Goal: Task Accomplishment & Management: Complete application form

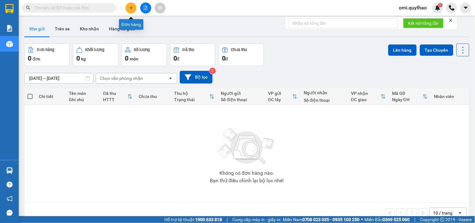
click at [134, 6] on button at bounding box center [131, 8] width 11 height 11
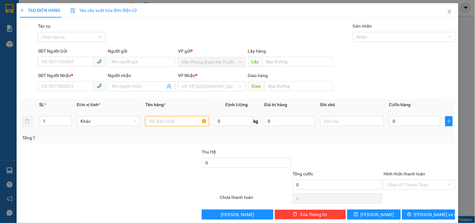
click at [164, 124] on input "text" at bounding box center [177, 121] width 64 height 10
type input "3 TH"
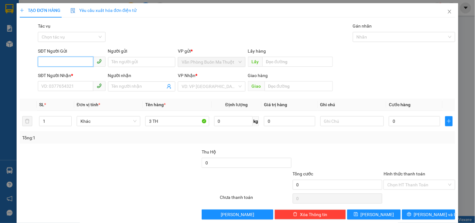
click at [59, 64] on input "SĐT Người Gửi" at bounding box center [65, 62] width 55 height 10
type input "0397356170"
click at [73, 77] on div "0397356170 - HƯƠNG" at bounding box center [70, 74] width 59 height 7
type input "HƯƠNG"
type input "0908009821"
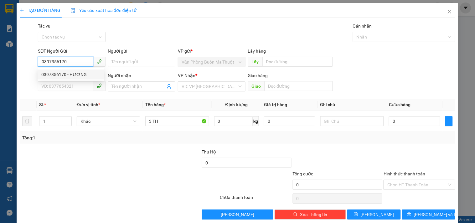
type input "PHÚ NGỰ"
type input "BÚC GRAB VỀ [GEOGRAPHIC_DATA]"
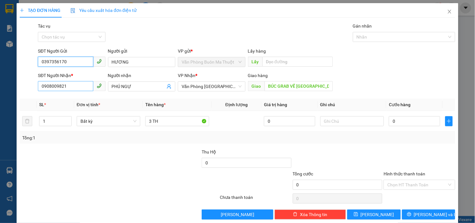
type input "0397356170"
click at [73, 86] on input "0908009821" at bounding box center [65, 86] width 55 height 10
type input "0"
click at [220, 89] on span "Văn Phòng [GEOGRAPHIC_DATA]" at bounding box center [212, 86] width 60 height 9
type input "0377541946"
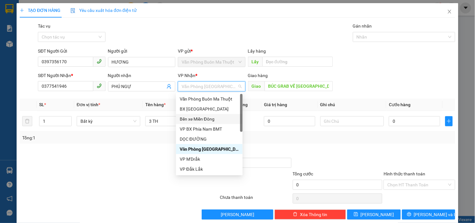
click at [215, 120] on div "Bến xe Miền Đông" at bounding box center [209, 119] width 59 height 7
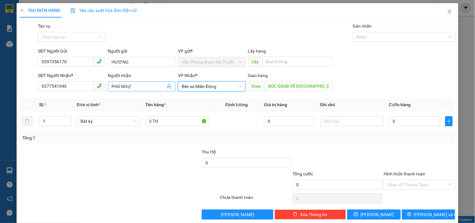
click at [135, 85] on input "PHÚ NGỰ" at bounding box center [139, 86] width 54 height 7
type input "P"
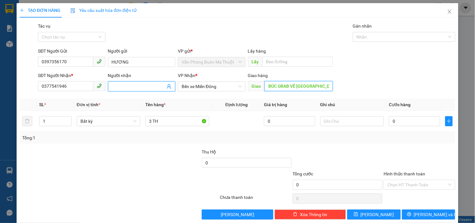
click at [316, 87] on input "BÚC GRAB VỀ [GEOGRAPHIC_DATA]" at bounding box center [299, 86] width 68 height 10
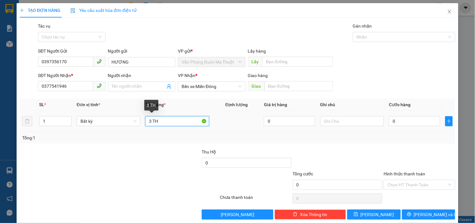
click at [171, 118] on input "3 TH" at bounding box center [177, 121] width 64 height 10
type input "3 THÙNG GIẤY"
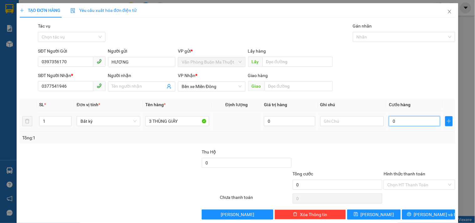
click at [405, 123] on input "0" at bounding box center [414, 121] width 51 height 10
type input "01"
type input "1"
type input "015"
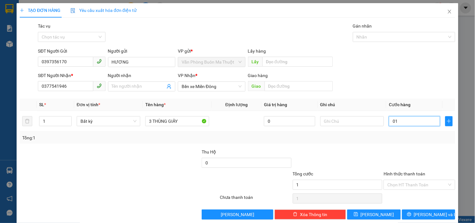
type input "15"
type input "0.150"
type input "150"
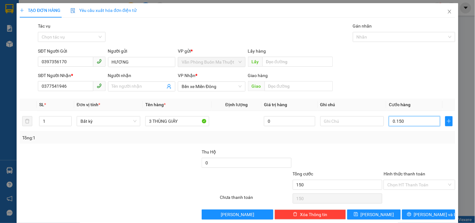
type input "01.500"
type input "1.500"
type input "015.000"
type input "15.000"
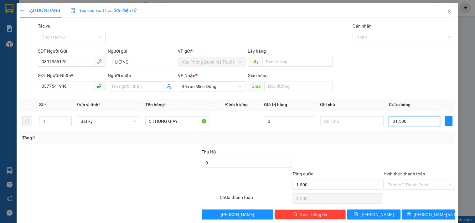
type input "15.000"
type input "0.150.000"
type input "150.000"
click at [413, 186] on input "Hình thức thanh toán" at bounding box center [418, 184] width 60 height 9
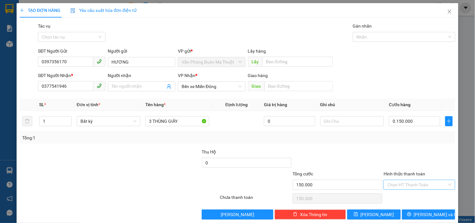
type input "150.000"
click at [396, 151] on div "Tại văn phòng" at bounding box center [415, 152] width 63 height 7
type input "0"
click at [417, 214] on button "[PERSON_NAME] và In" at bounding box center [428, 215] width 53 height 10
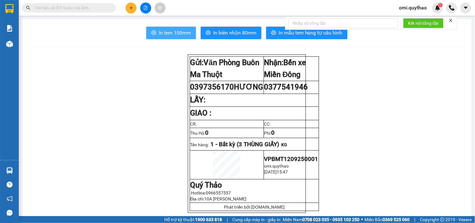
click at [152, 32] on icon "printer" at bounding box center [154, 32] width 5 height 4
click at [176, 35] on span "In tem 100mm" at bounding box center [175, 33] width 32 height 8
click at [133, 10] on button at bounding box center [131, 8] width 11 height 11
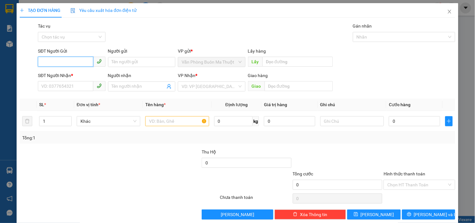
click at [79, 62] on input "SĐT Người Gửi" at bounding box center [65, 62] width 55 height 10
click at [448, 14] on icon "close" at bounding box center [450, 11] width 5 height 5
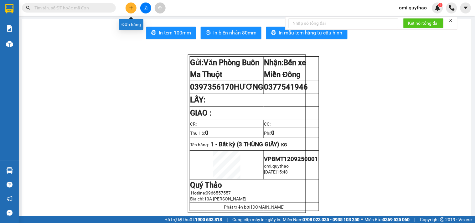
click at [128, 8] on button at bounding box center [131, 8] width 11 height 11
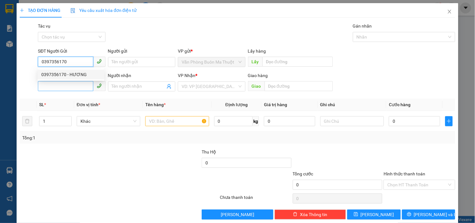
type input "0397356170"
click at [77, 88] on input "SĐT Người Nhận *" at bounding box center [65, 86] width 55 height 10
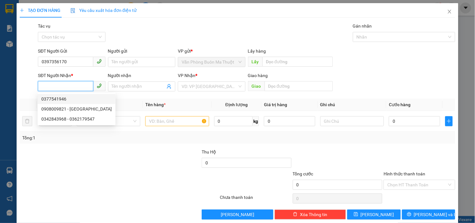
click at [70, 98] on div "0377541946" at bounding box center [76, 99] width 71 height 7
type input "0377541946"
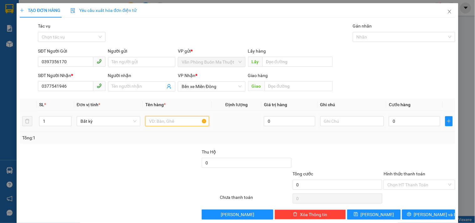
click at [160, 120] on input "text" at bounding box center [177, 121] width 64 height 10
type input "1 THÙNG GIẤY"
click at [403, 122] on input "0" at bounding box center [414, 121] width 51 height 10
type input "05"
type input "5"
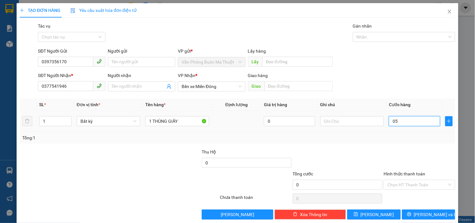
type input "5"
type input "050"
type input "50"
type input "0.500"
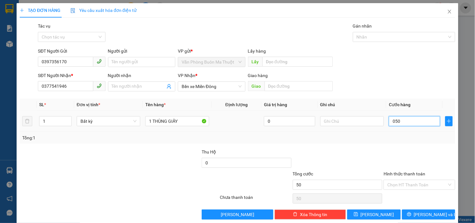
type input "500"
type input "05.000"
type input "5.000"
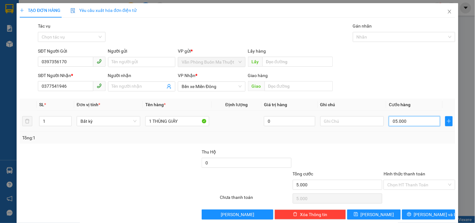
type input "050.000"
type input "50.000"
click at [426, 186] on input "Hình thức thanh toán" at bounding box center [418, 184] width 60 height 9
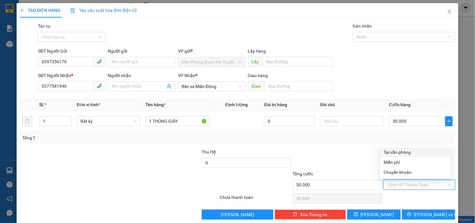
click at [395, 151] on div "Tại văn phòng" at bounding box center [415, 152] width 63 height 7
type input "0"
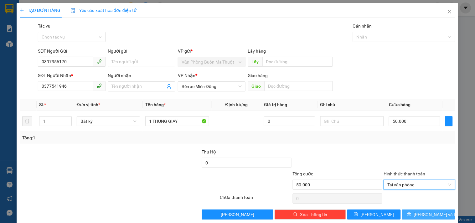
click at [419, 217] on span "[PERSON_NAME] và In" at bounding box center [436, 214] width 44 height 7
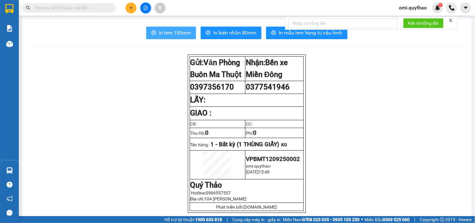
click at [169, 29] on span "In tem 100mm" at bounding box center [175, 33] width 32 height 8
click at [131, 12] on button at bounding box center [131, 8] width 11 height 11
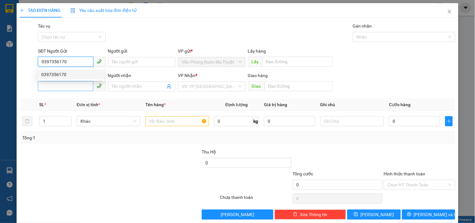
type input "0397356170"
click at [69, 86] on input "SĐT Người Nhận *" at bounding box center [65, 86] width 55 height 10
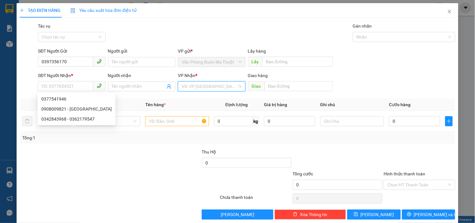
click at [195, 88] on input "search" at bounding box center [209, 86] width 55 height 9
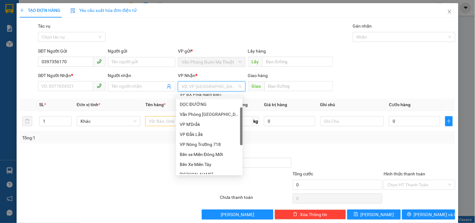
scroll to position [70, 0]
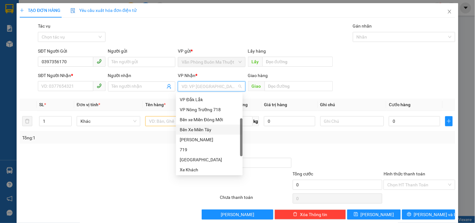
click at [206, 127] on div "Bến Xe Miền Tây" at bounding box center [209, 129] width 59 height 7
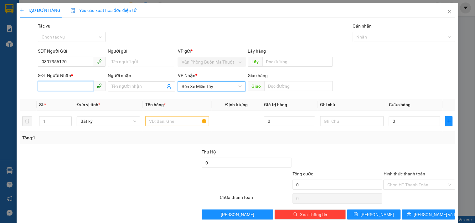
click at [82, 85] on input "SĐT Người Nhận *" at bounding box center [65, 86] width 55 height 10
type input "0944024119"
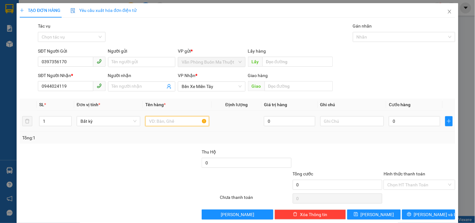
click at [170, 123] on input "text" at bounding box center [177, 121] width 64 height 10
type input "1 THÙNG GIẤY"
click at [422, 125] on input "0" at bounding box center [414, 121] width 51 height 10
type input "05"
type input "5"
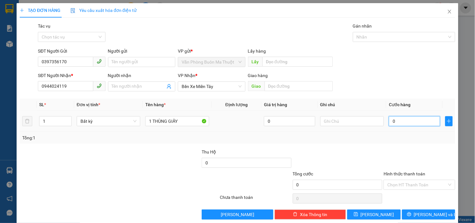
type input "5"
type input "050"
type input "50"
type input "0.500"
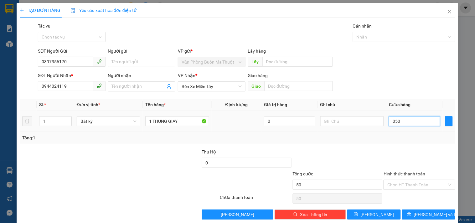
type input "500"
type input "05.000"
type input "5.000"
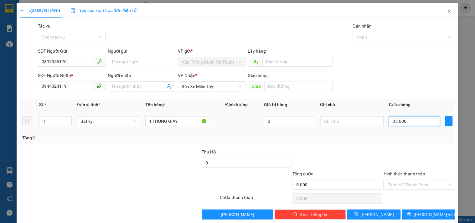
type input "050.000"
type input "50.000"
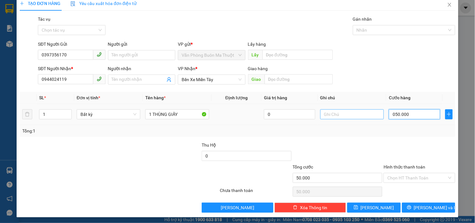
scroll to position [8, 0]
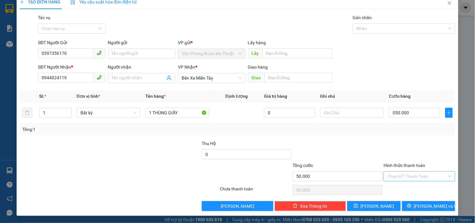
type input "50.000"
click at [414, 172] on input "Hình thức thanh toán" at bounding box center [418, 176] width 60 height 9
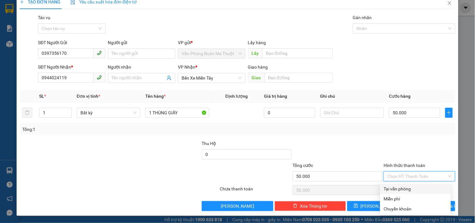
click at [403, 189] on div "Tại văn phòng" at bounding box center [415, 189] width 63 height 7
type input "0"
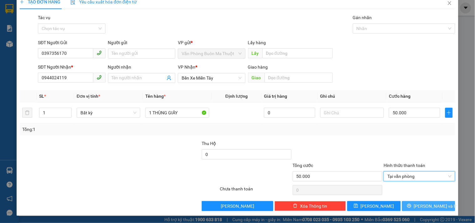
click at [422, 206] on span "[PERSON_NAME] và In" at bounding box center [436, 206] width 44 height 7
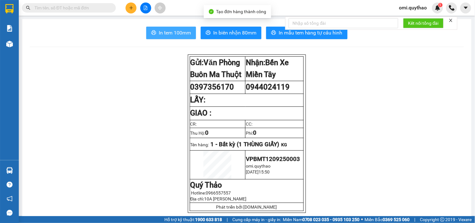
click at [165, 29] on span "In tem 100mm" at bounding box center [175, 33] width 32 height 8
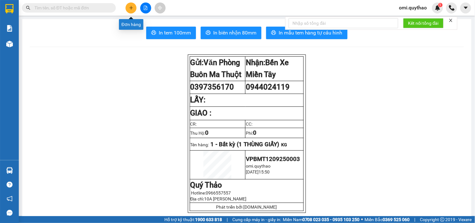
click at [130, 9] on icon "plus" at bounding box center [131, 8] width 4 height 4
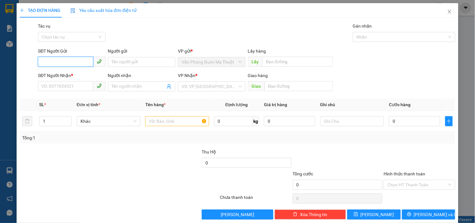
click at [82, 61] on input "SĐT Người Gửi" at bounding box center [65, 62] width 55 height 10
type input "0397356170"
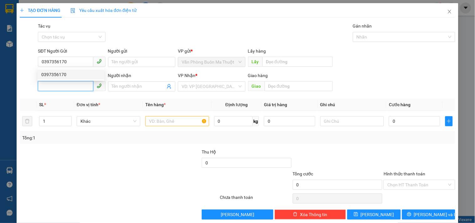
click at [67, 84] on input "SĐT Người Nhận *" at bounding box center [65, 86] width 55 height 10
type input "0778815357"
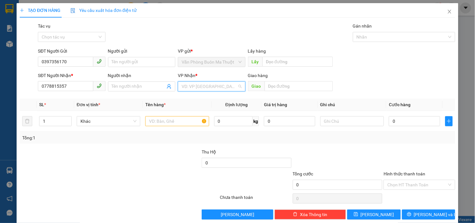
click at [196, 86] on input "search" at bounding box center [209, 86] width 55 height 9
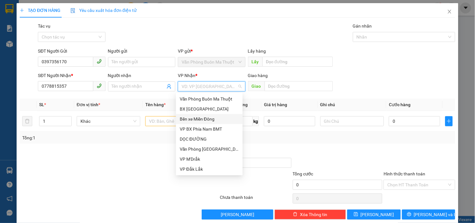
click at [215, 117] on div "Bến xe Miền Đông" at bounding box center [209, 119] width 59 height 7
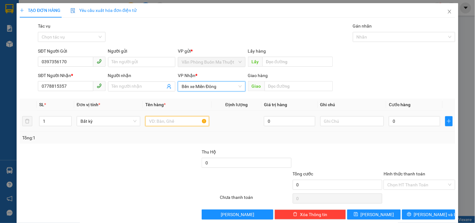
click at [161, 120] on input "text" at bounding box center [177, 121] width 64 height 10
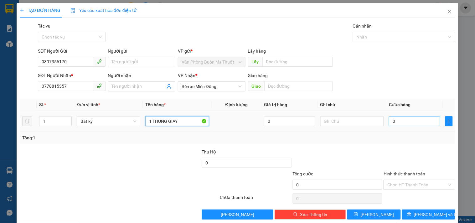
type input "1 THÙNG GIẤY"
click at [413, 122] on input "0" at bounding box center [414, 121] width 51 height 10
type input "5"
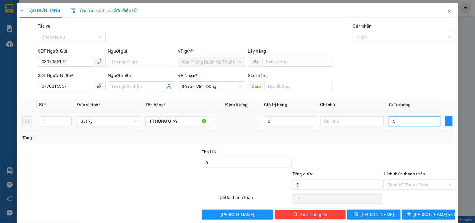
type input "50"
type input "500"
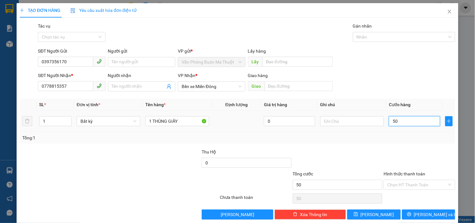
type input "500"
type input "5.000"
type input "50.000"
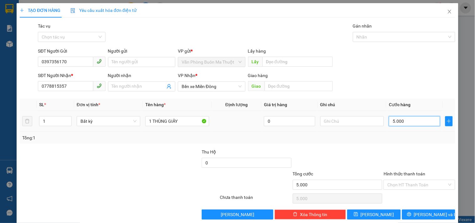
type input "50.000"
click at [431, 184] on input "Hình thức thanh toán" at bounding box center [418, 184] width 60 height 9
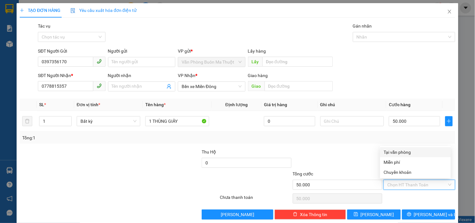
click at [398, 149] on div "Tại văn phòng" at bounding box center [415, 152] width 63 height 7
type input "0"
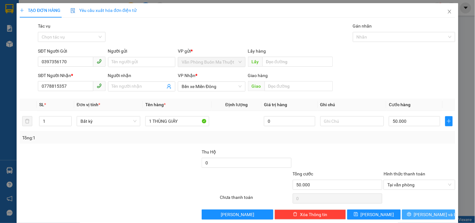
click at [432, 215] on span "[PERSON_NAME] và In" at bounding box center [436, 214] width 44 height 7
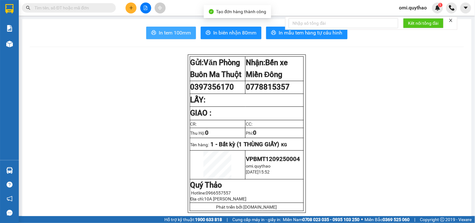
click at [175, 32] on span "In tem 100mm" at bounding box center [175, 33] width 32 height 8
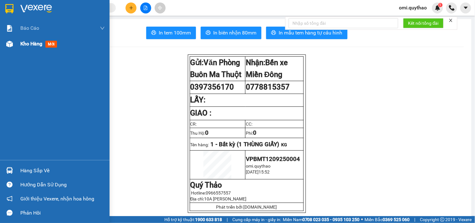
click at [24, 41] on span "Kho hàng" at bounding box center [31, 44] width 22 height 6
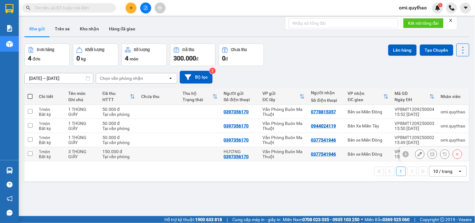
click at [30, 154] on input "checkbox" at bounding box center [30, 153] width 5 height 5
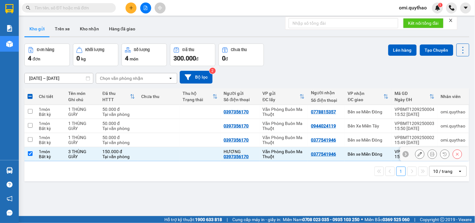
click at [30, 155] on input "checkbox" at bounding box center [30, 153] width 5 height 5
checkbox input "false"
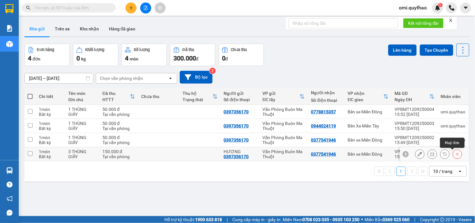
click at [454, 155] on button at bounding box center [458, 154] width 9 height 11
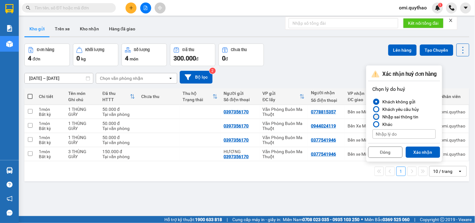
click at [375, 115] on div at bounding box center [377, 117] width 4 height 4
click at [373, 117] on input "Nhập sai thông tin" at bounding box center [373, 117] width 0 height 0
click at [421, 151] on button "Xác nhận" at bounding box center [423, 152] width 34 height 11
